Goal: Transaction & Acquisition: Book appointment/travel/reservation

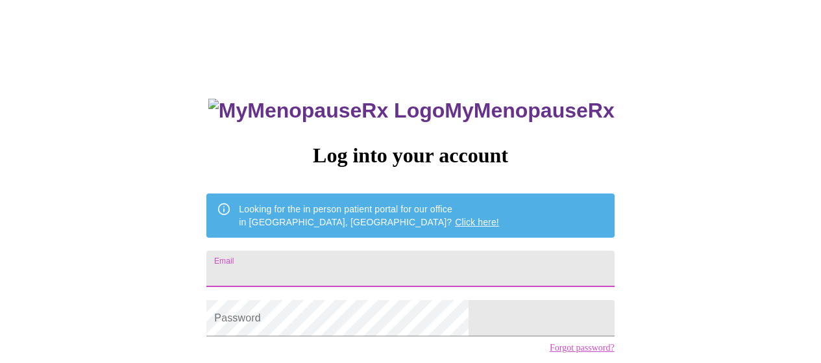
click at [305, 256] on input "Email" at bounding box center [410, 269] width 408 height 36
type input "[EMAIL_ADDRESS][DOMAIN_NAME]"
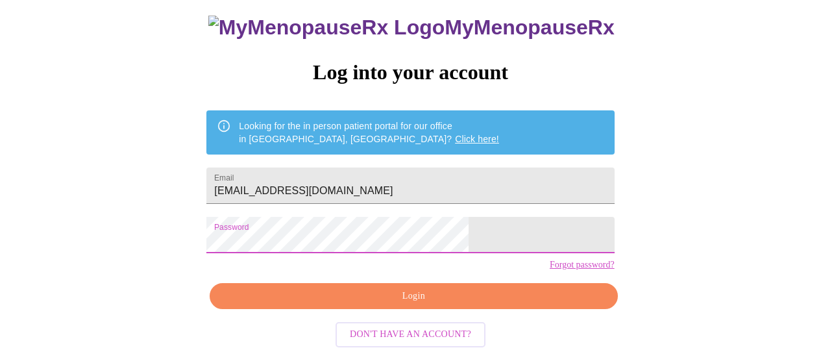
scroll to position [97, 0]
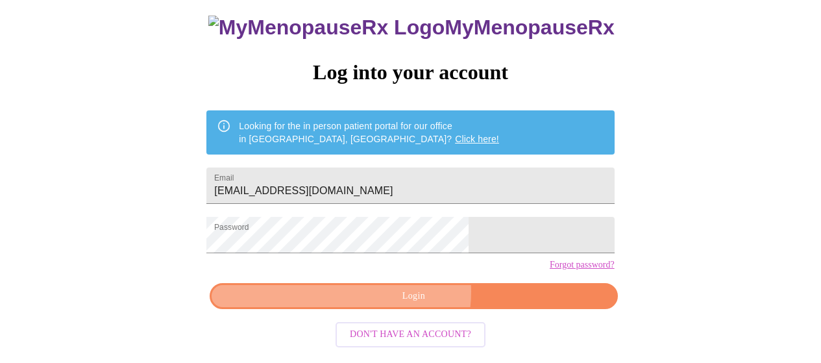
click at [411, 301] on span "Login" at bounding box center [414, 296] width 378 height 16
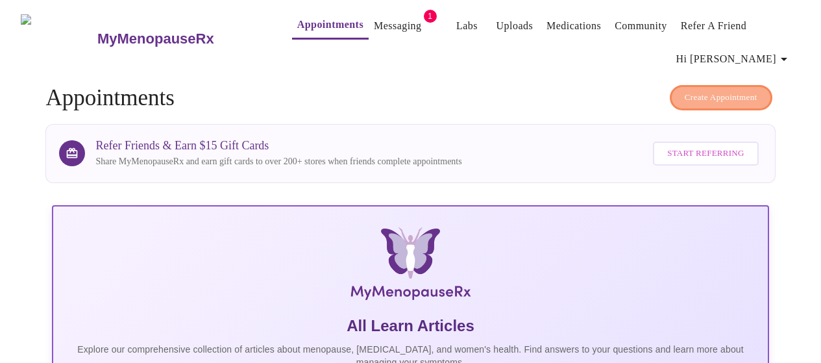
click at [708, 91] on span "Create Appointment" at bounding box center [721, 97] width 73 height 15
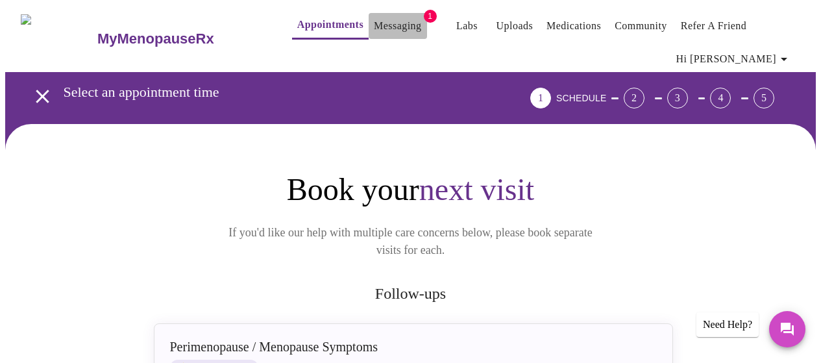
click at [381, 19] on link "Messaging" at bounding box center [397, 26] width 47 height 18
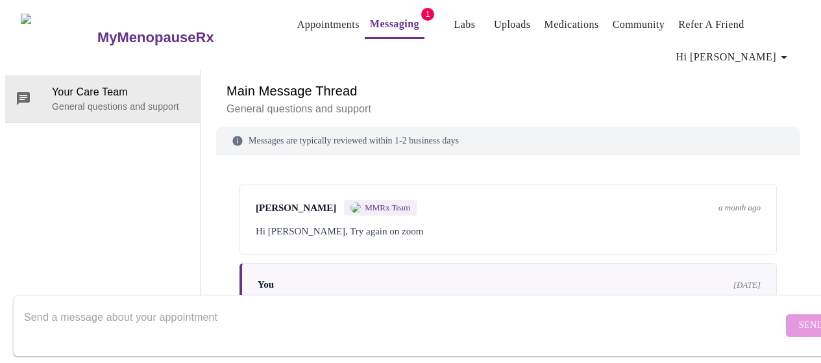
scroll to position [123, 0]
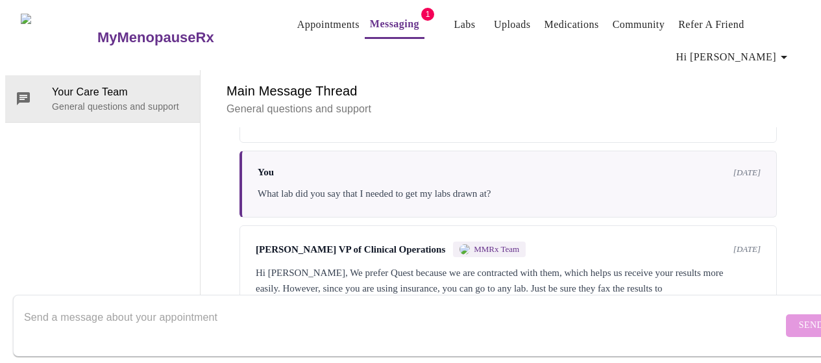
click at [44, 304] on textarea "Send a message about your appointment" at bounding box center [403, 325] width 759 height 42
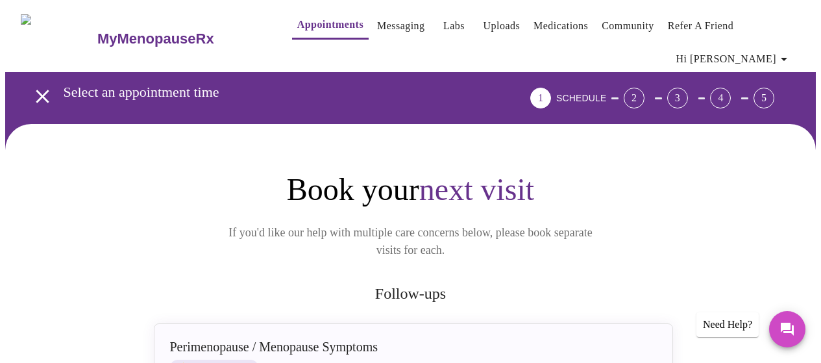
click at [612, 95] on div "1 SCHEDULE" at bounding box center [568, 98] width 86 height 21
click at [645, 90] on div "2" at bounding box center [634, 98] width 21 height 21
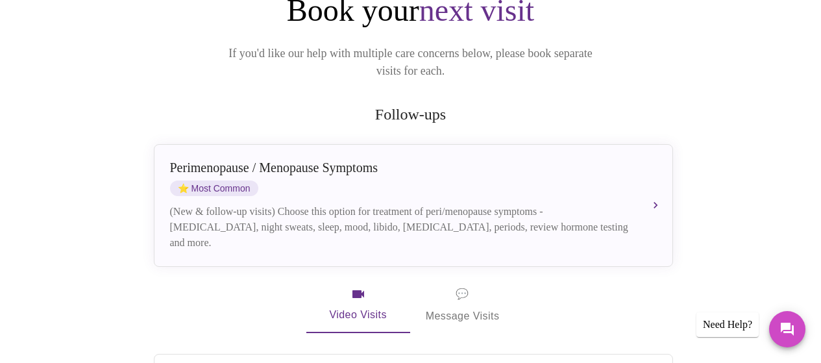
scroll to position [195, 0]
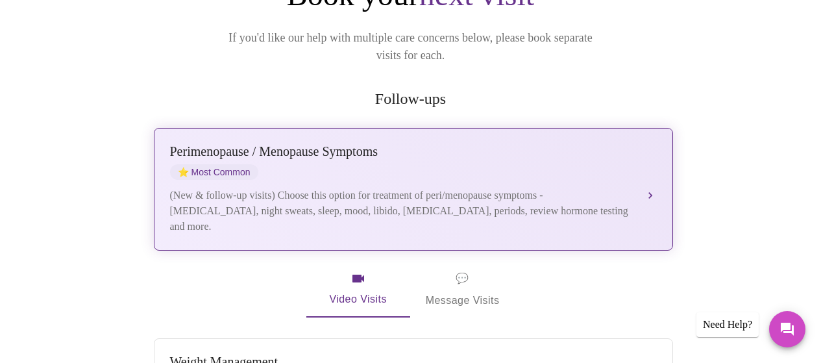
click at [223, 188] on div "(New & follow-up visits) Choose this option for treatment of peri/menopause sym…" at bounding box center [400, 211] width 461 height 47
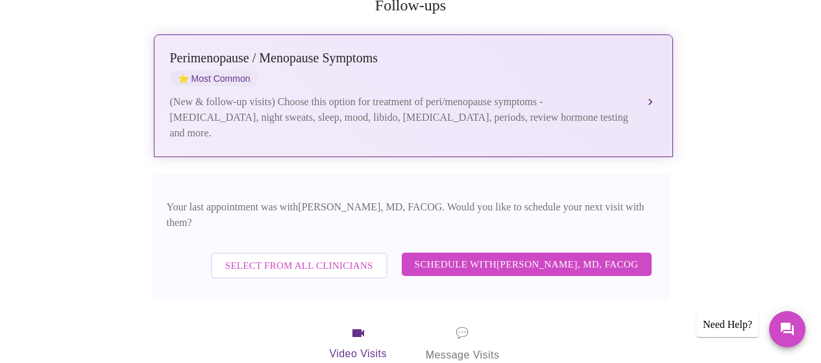
scroll to position [325, 0]
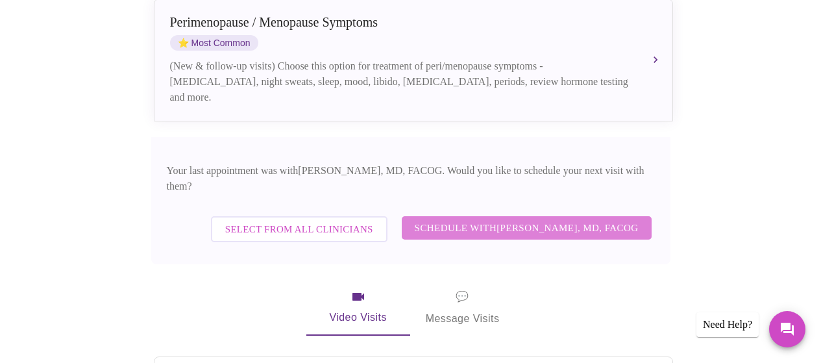
click at [473, 219] on span "Schedule with [PERSON_NAME], MD, FACOG" at bounding box center [527, 227] width 224 height 17
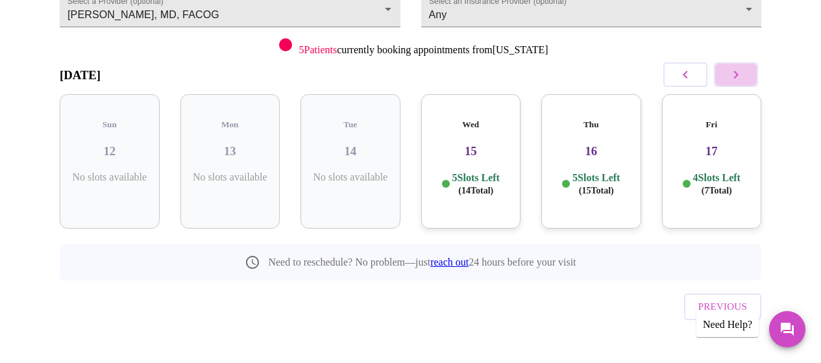
click at [744, 70] on icon "button" at bounding box center [736, 75] width 16 height 16
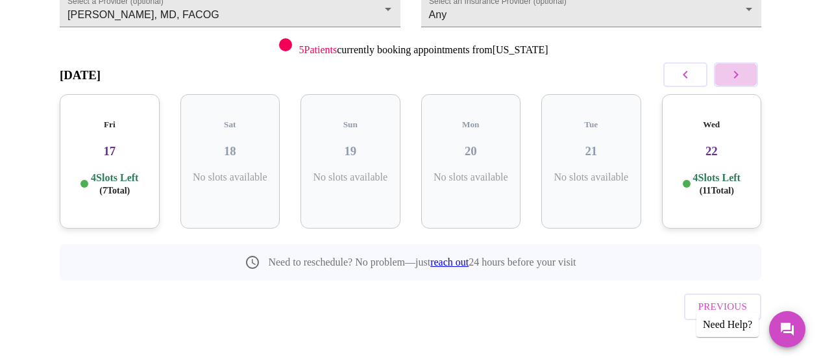
click at [744, 70] on icon "button" at bounding box center [736, 75] width 16 height 16
click at [744, 73] on icon "button" at bounding box center [736, 75] width 16 height 16
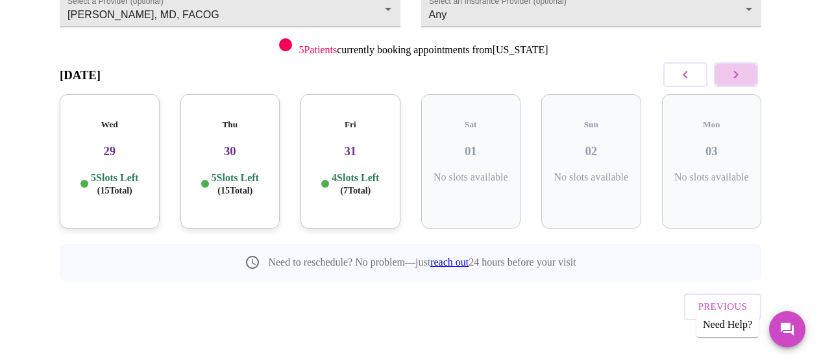
click at [744, 73] on icon "button" at bounding box center [736, 75] width 16 height 16
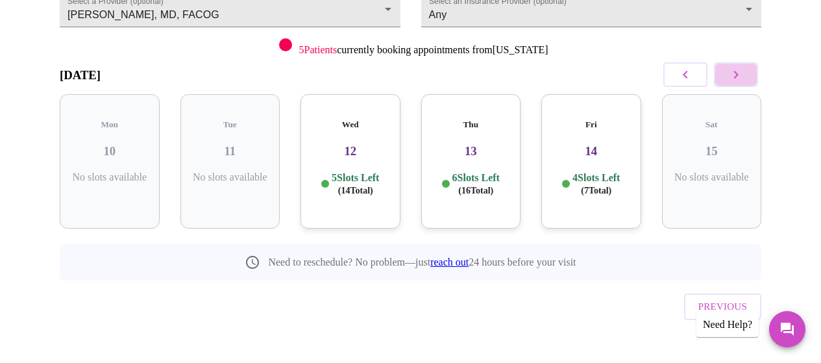
click at [744, 73] on icon "button" at bounding box center [736, 75] width 16 height 16
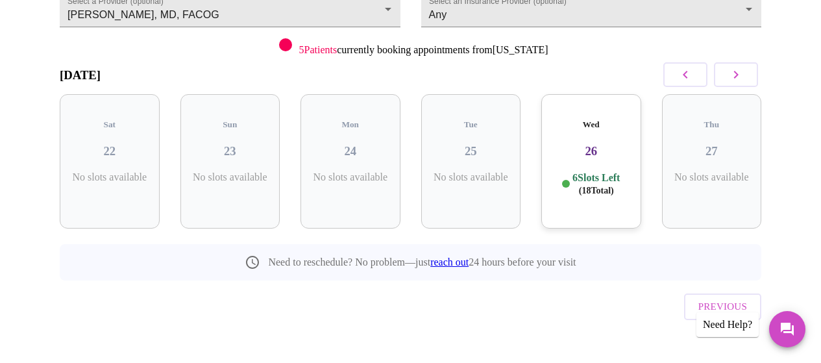
click at [593, 146] on h3 "26" at bounding box center [591, 151] width 79 height 14
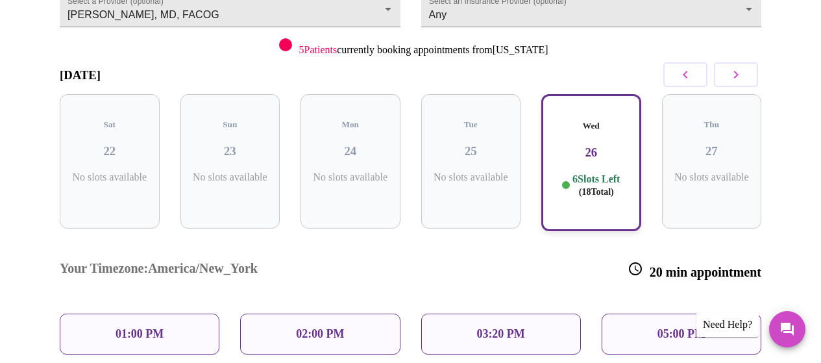
click at [118, 327] on p "01:00 PM" at bounding box center [140, 334] width 48 height 14
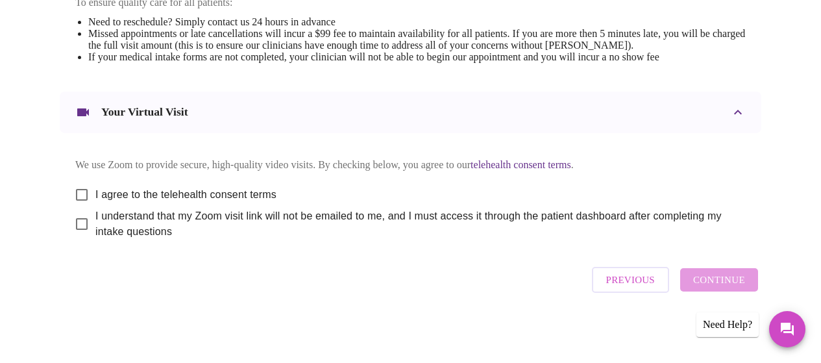
scroll to position [601, 0]
click at [76, 188] on input "I agree to the telehealth consent terms" at bounding box center [81, 194] width 27 height 27
checkbox input "true"
click at [78, 225] on input "I understand that my Zoom visit link will not be emailed to me, and I must acce…" at bounding box center [81, 223] width 27 height 27
checkbox input "true"
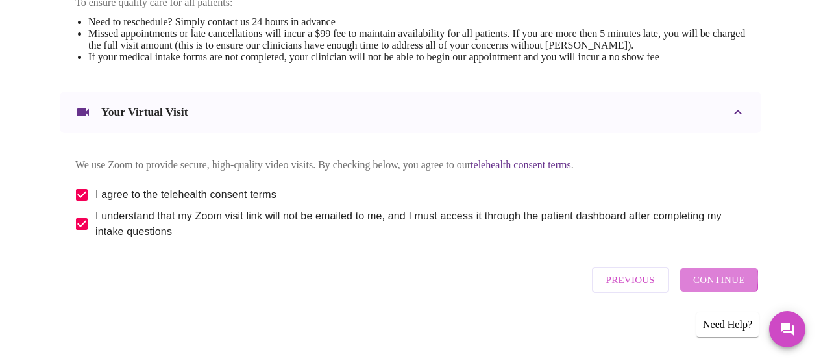
click at [719, 282] on span "Continue" at bounding box center [719, 279] width 52 height 17
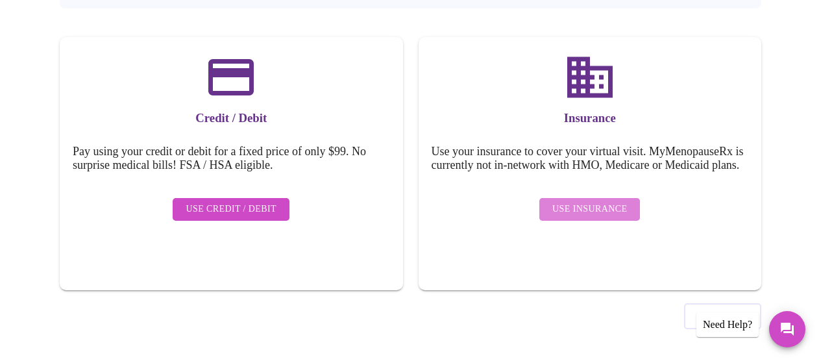
click at [600, 214] on span "Use Insurance" at bounding box center [589, 209] width 75 height 16
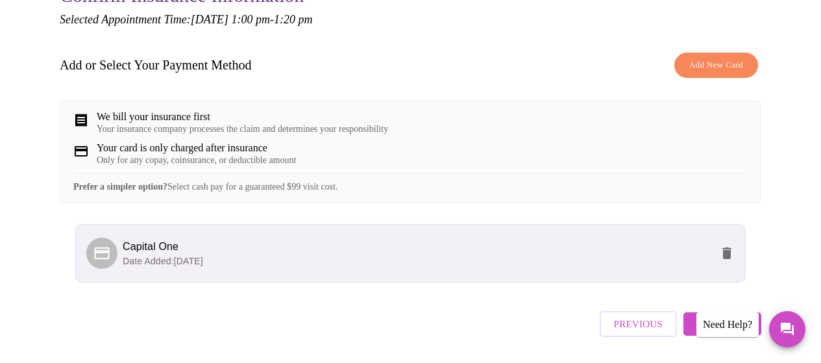
scroll to position [221, 0]
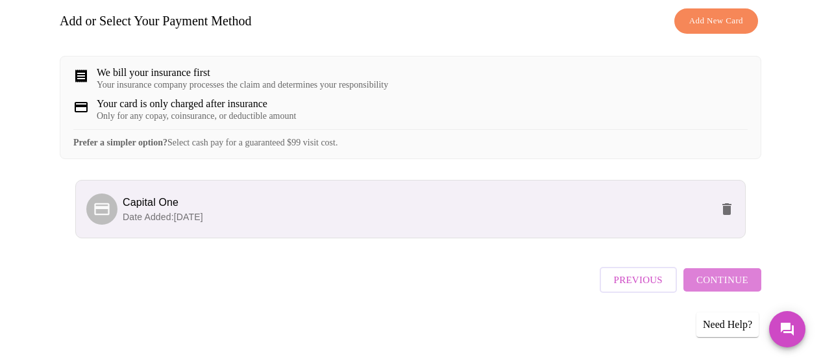
click at [742, 288] on span "Continue" at bounding box center [723, 279] width 52 height 17
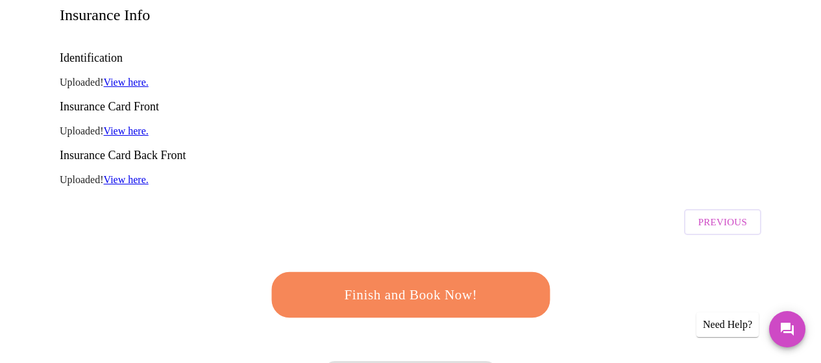
click at [422, 282] on span "Finish and Book Now!" at bounding box center [410, 294] width 241 height 24
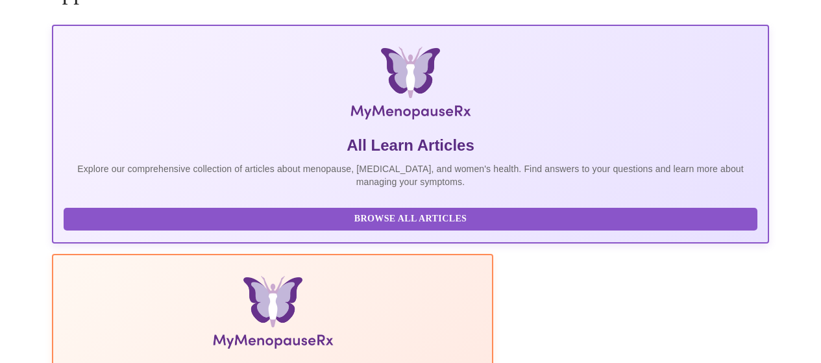
scroll to position [221, 0]
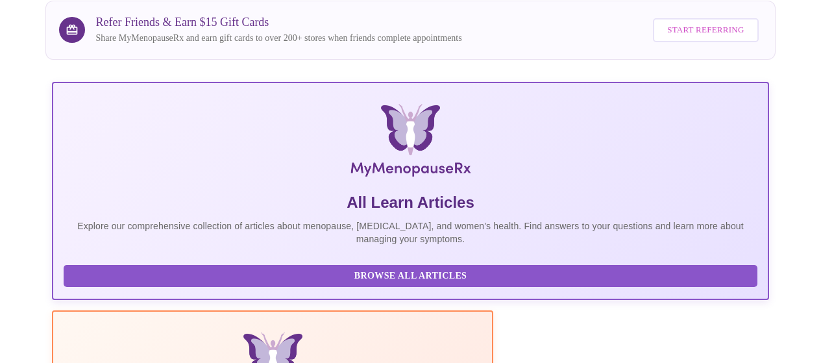
scroll to position [156, 0]
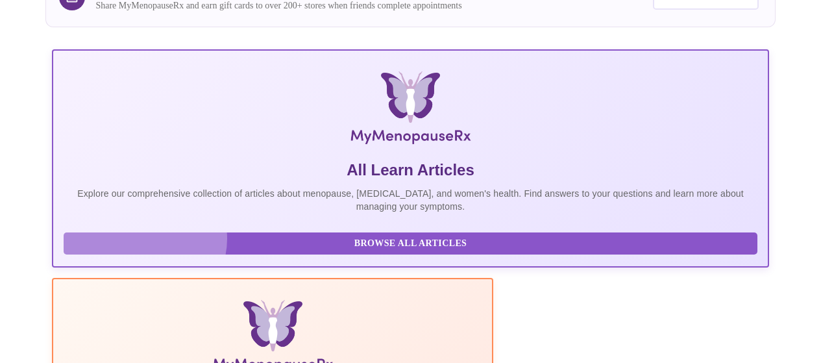
click at [140, 249] on span "Browse All Articles" at bounding box center [410, 244] width 667 height 16
